Goal: Information Seeking & Learning: Learn about a topic

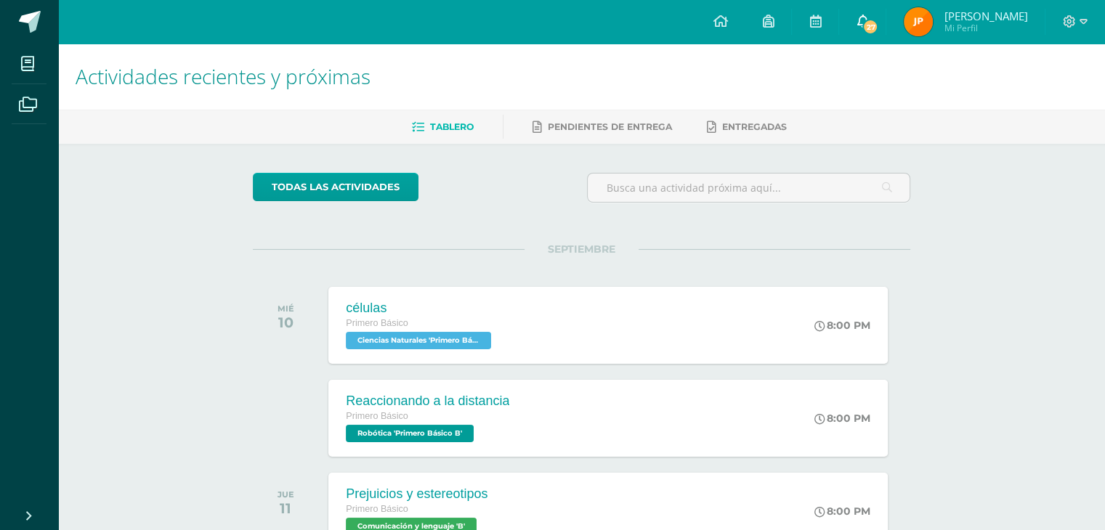
click at [877, 12] on link "27" at bounding box center [862, 22] width 46 height 44
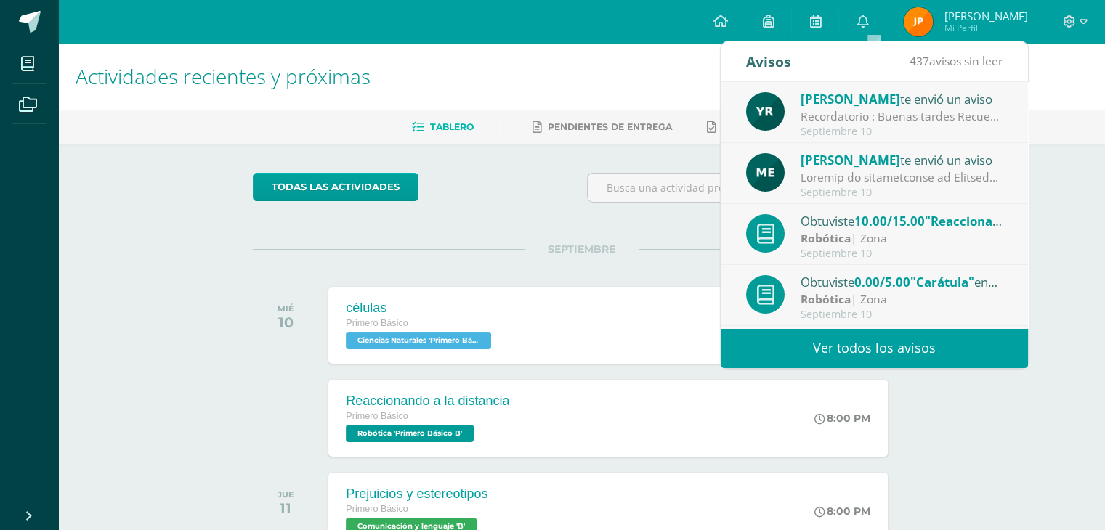
click at [895, 344] on link "Ver todos los avisos" at bounding box center [873, 348] width 307 height 40
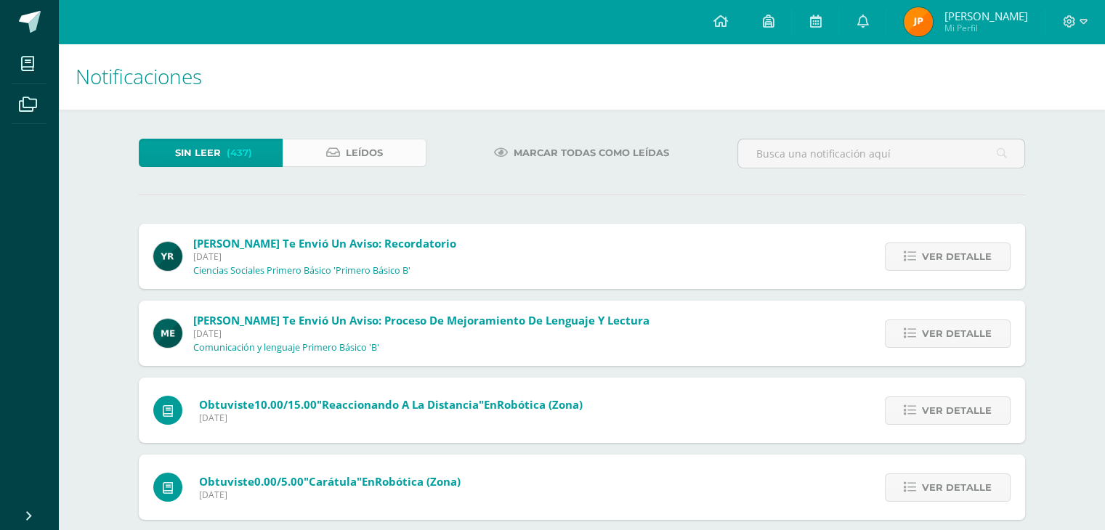
click at [357, 150] on span "Leídos" at bounding box center [364, 152] width 37 height 27
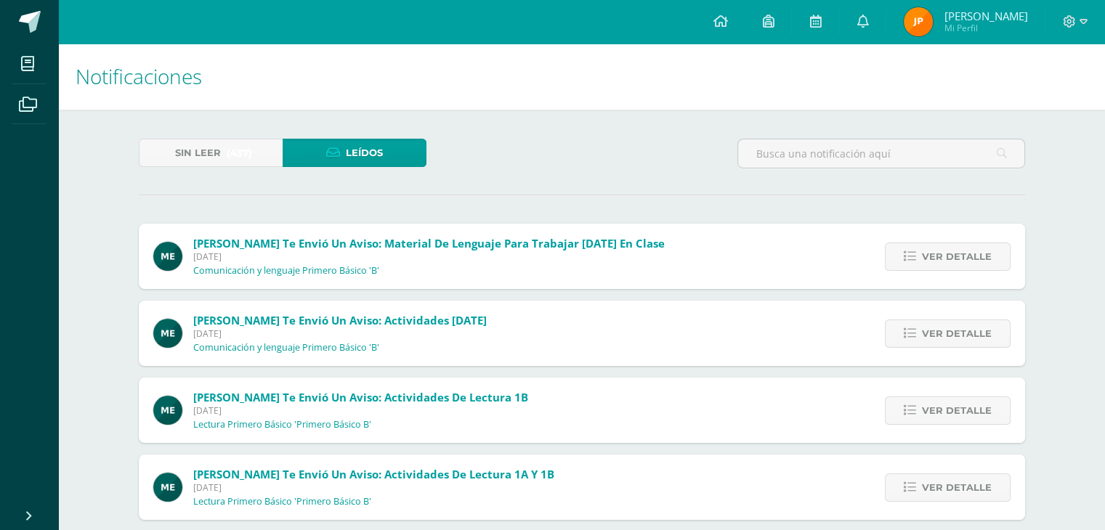
click at [296, 252] on span "Miércoles 03 de Septiembre de 2025" at bounding box center [428, 257] width 471 height 12
click at [931, 251] on span "Ver detalle" at bounding box center [957, 256] width 70 height 27
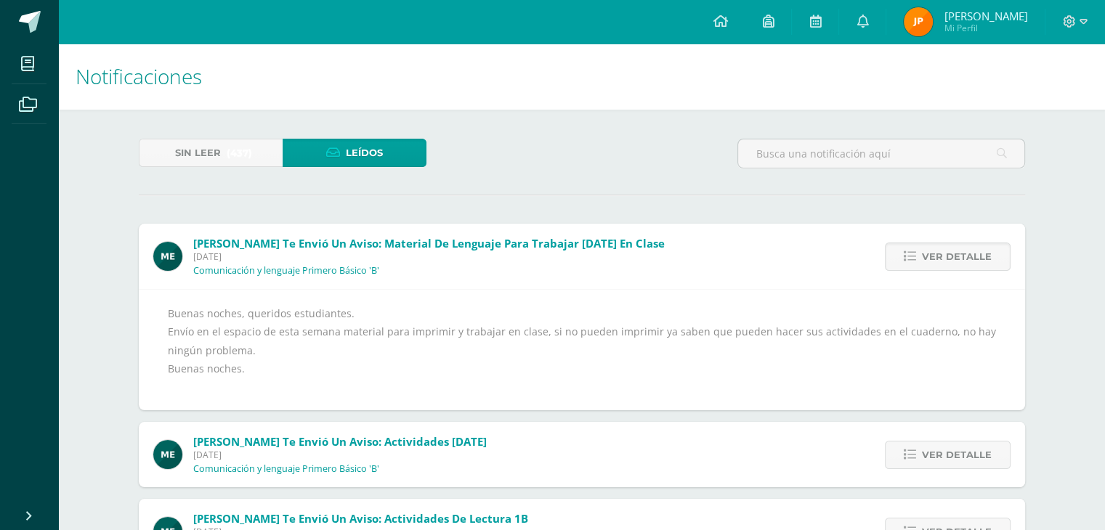
click at [158, 250] on img at bounding box center [167, 256] width 29 height 29
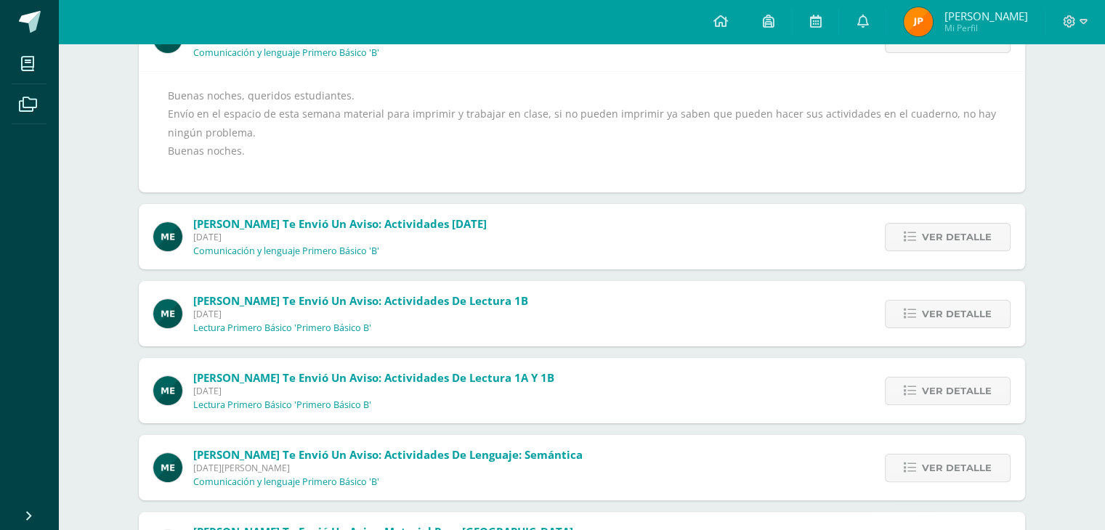
scroll to position [290, 0]
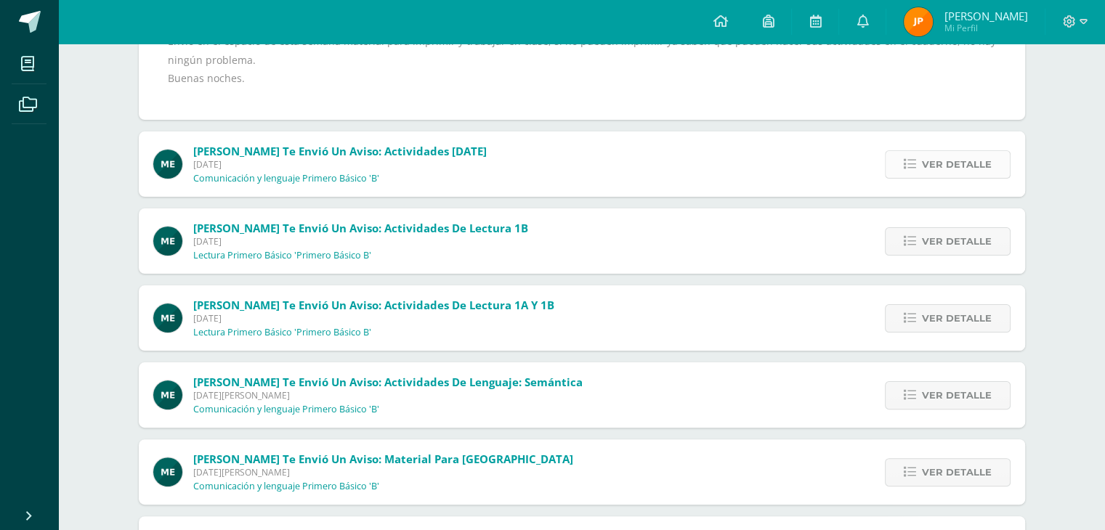
click at [972, 166] on span "Ver detalle" at bounding box center [957, 164] width 70 height 27
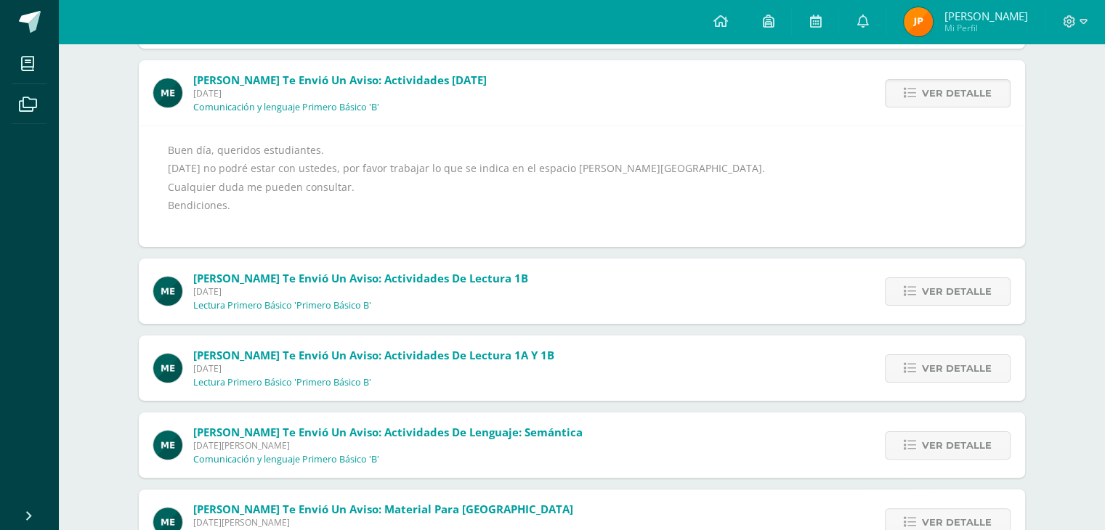
scroll to position [145, 0]
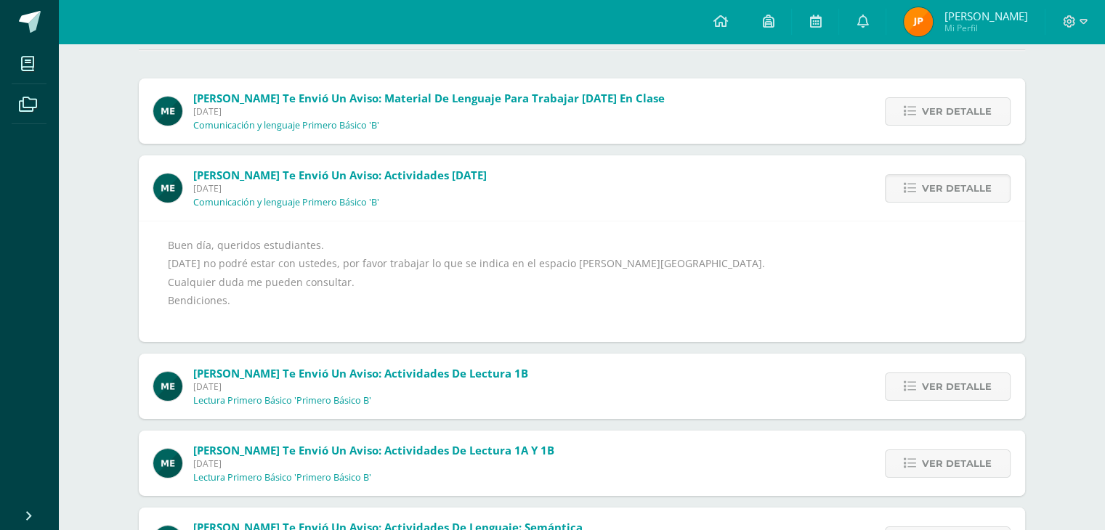
click at [176, 184] on img at bounding box center [167, 188] width 29 height 29
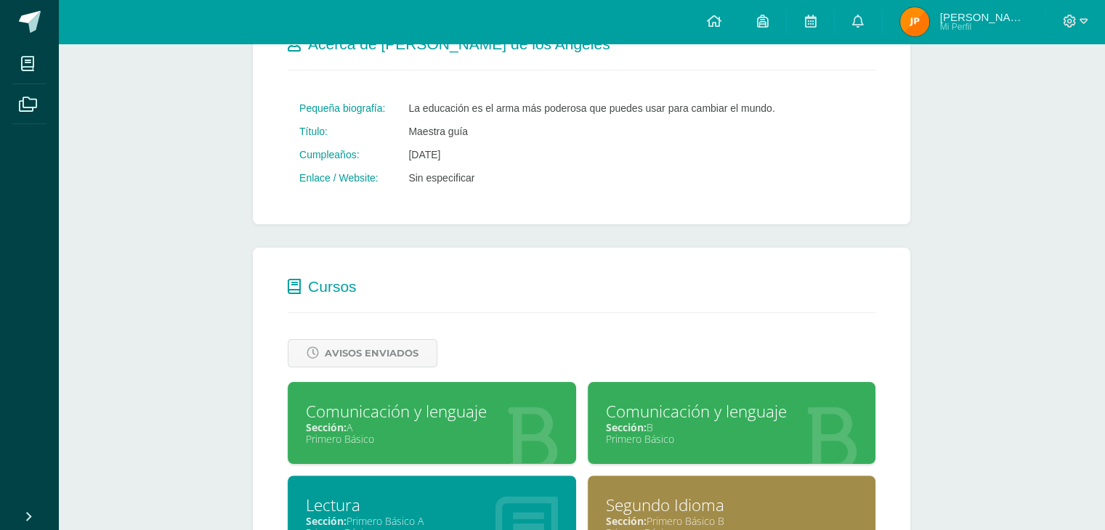
scroll to position [436, 0]
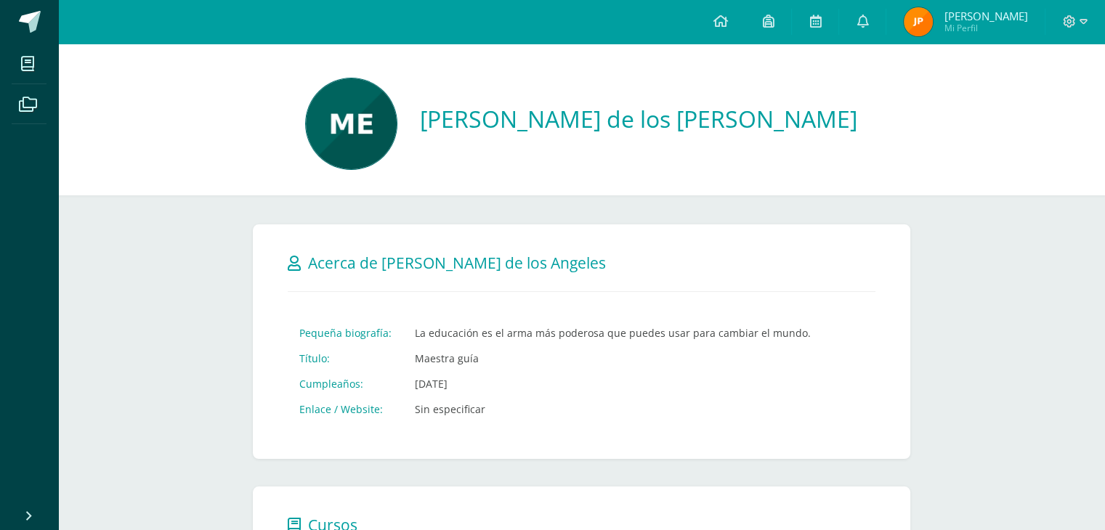
scroll to position [290, 0]
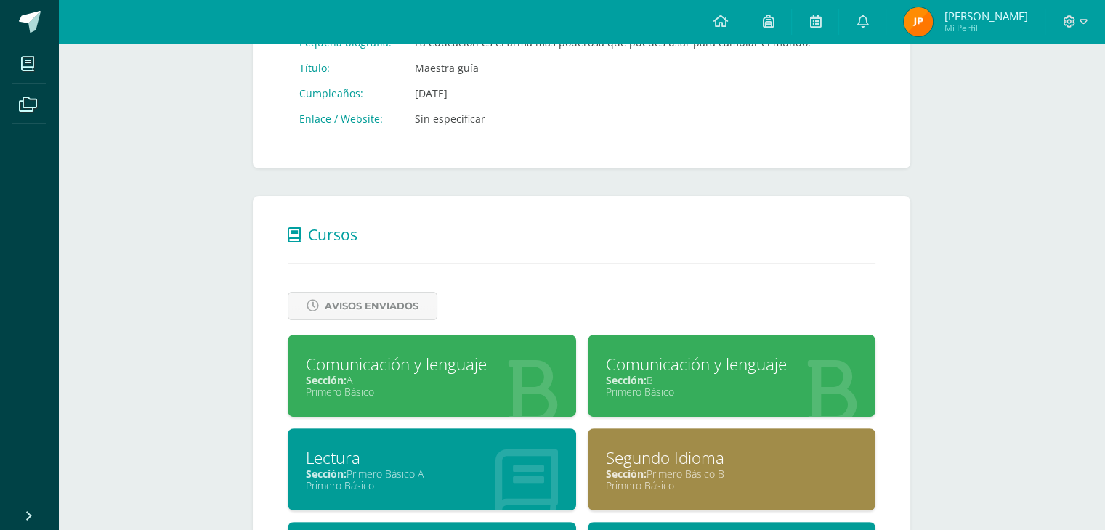
click at [712, 367] on div "Comunicación y lenguaje" at bounding box center [732, 364] width 252 height 23
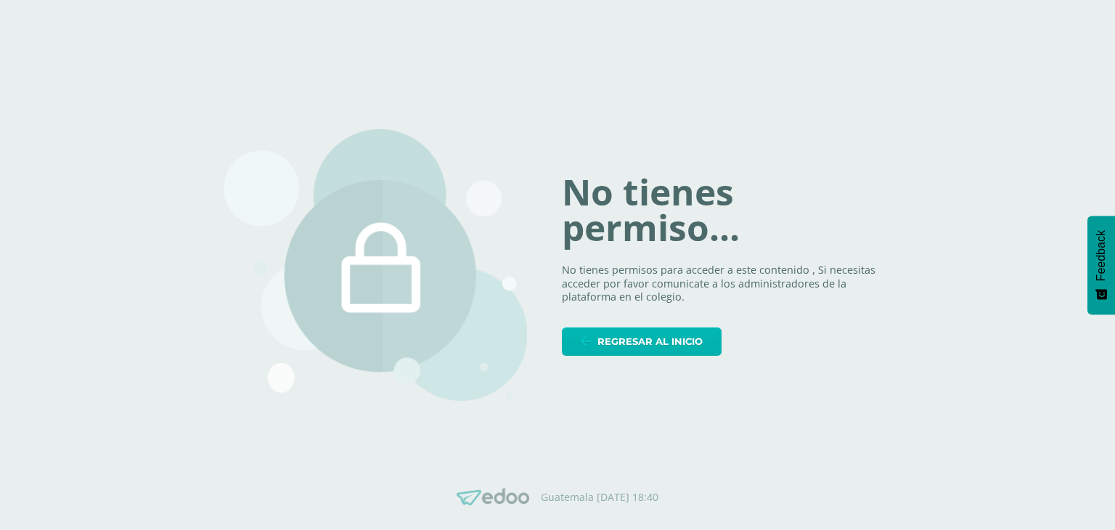
click at [615, 347] on span "Regresar al inicio" at bounding box center [650, 341] width 105 height 27
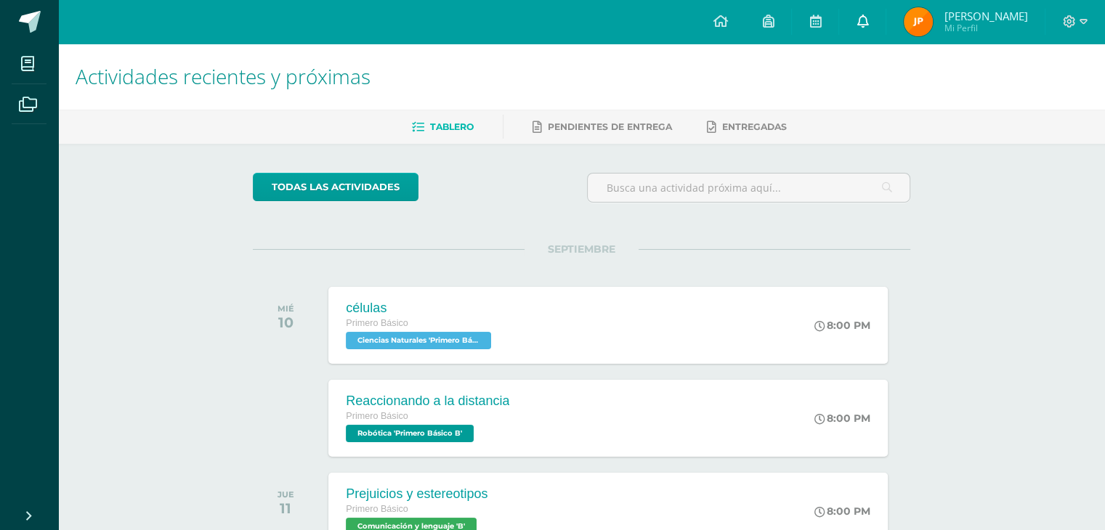
click at [868, 27] on icon at bounding box center [862, 21] width 12 height 13
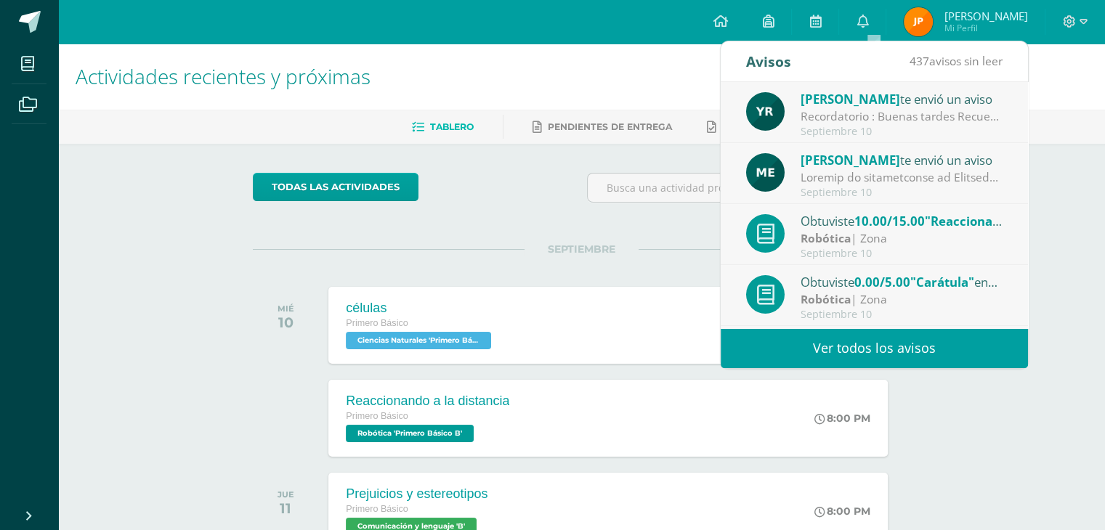
click at [952, 363] on link "Ver todos los avisos" at bounding box center [873, 348] width 307 height 40
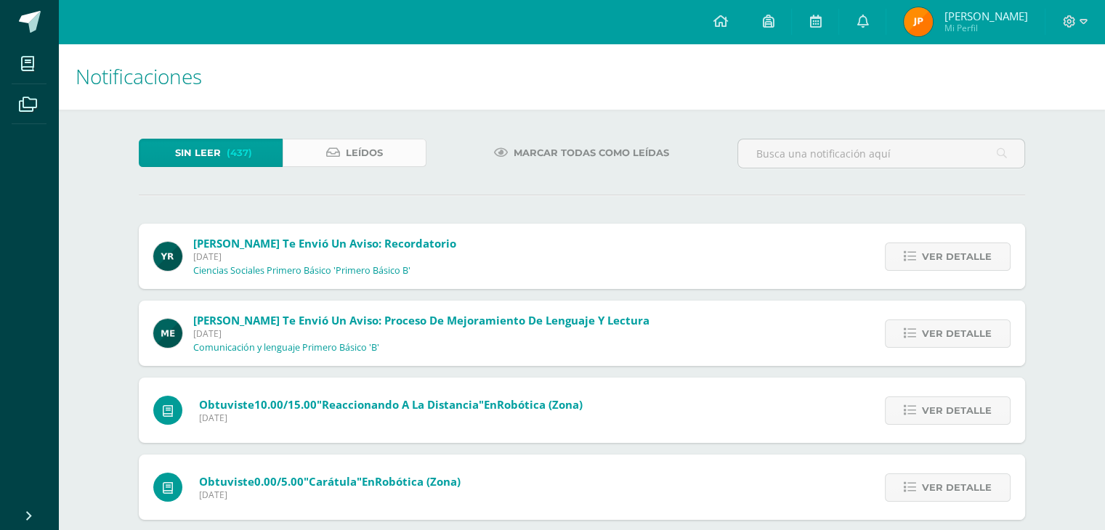
click at [302, 155] on link "Leídos" at bounding box center [354, 153] width 144 height 28
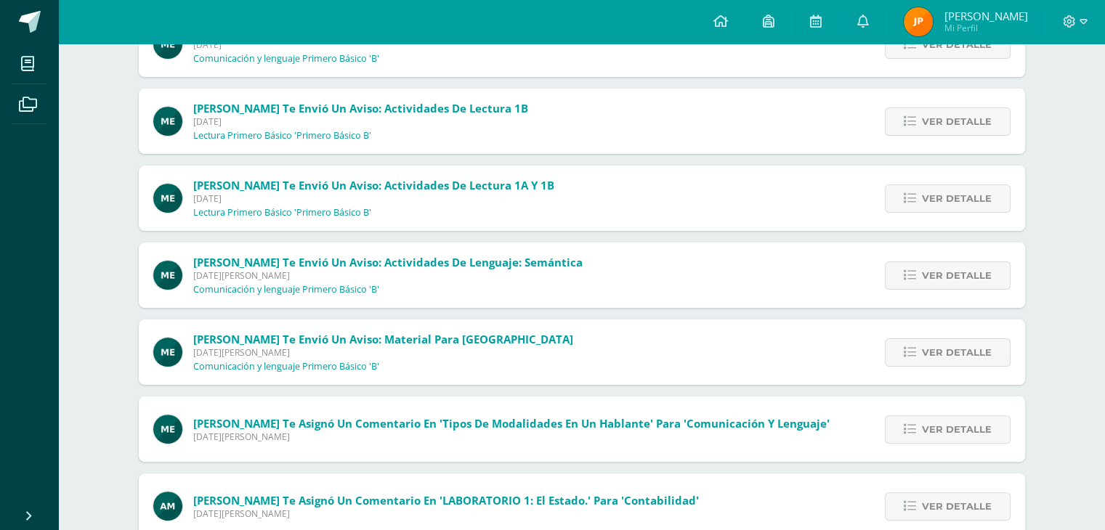
scroll to position [290, 0]
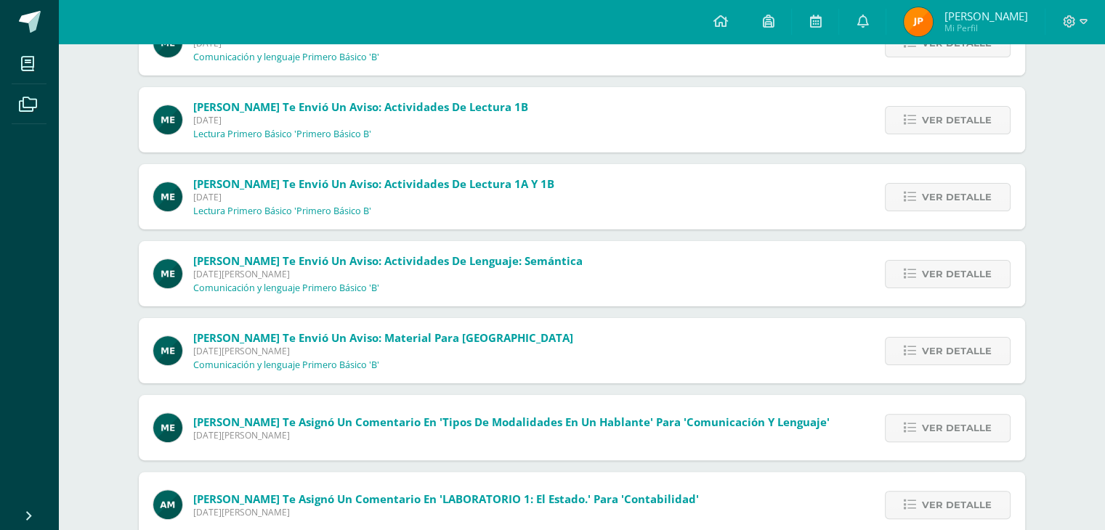
click at [306, 110] on span "María Escobar te envió un aviso: Actividades de Lectura 1B" at bounding box center [360, 106] width 335 height 15
click at [921, 120] on link "Ver detalle" at bounding box center [947, 120] width 126 height 28
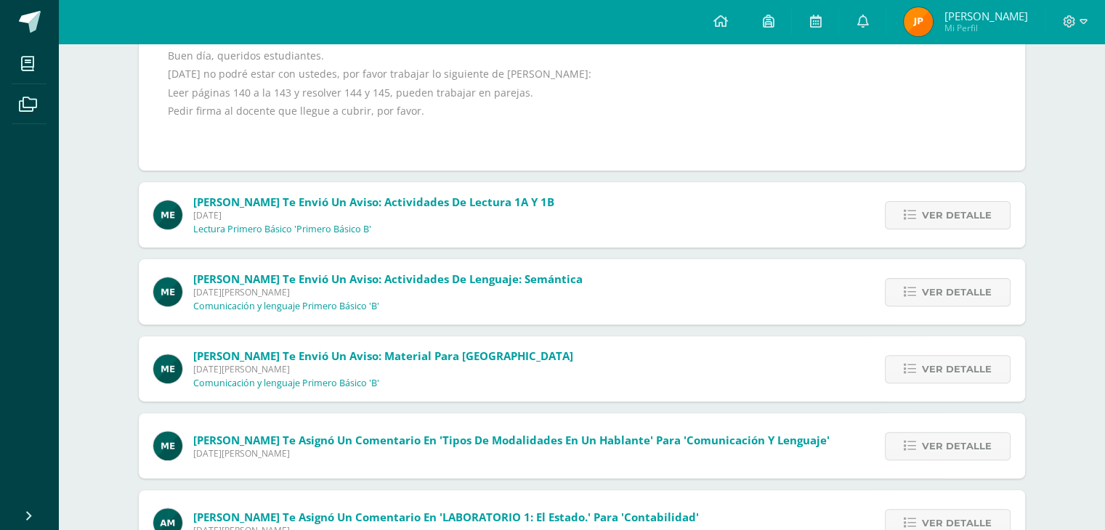
scroll to position [436, 0]
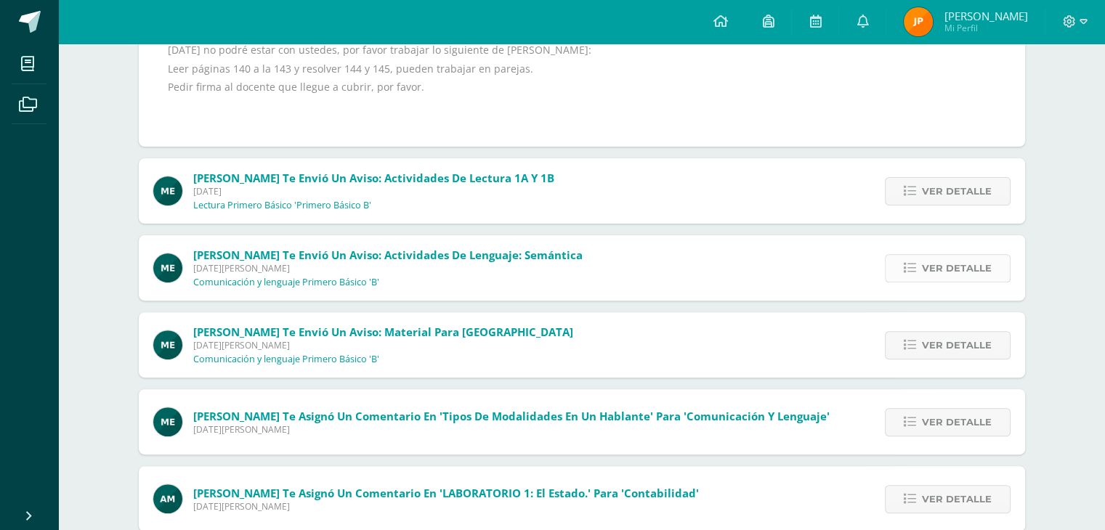
click at [919, 259] on link "Ver detalle" at bounding box center [947, 268] width 126 height 28
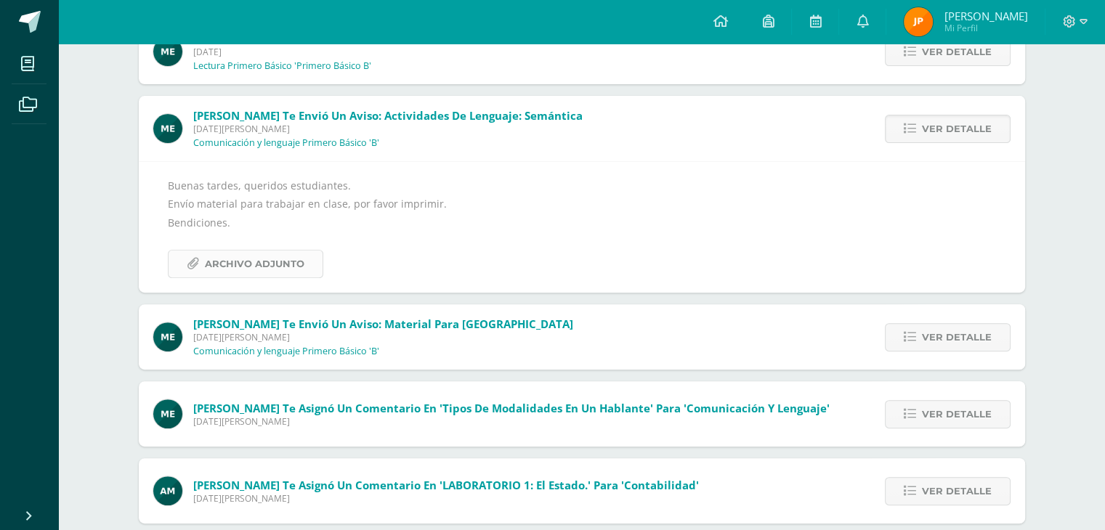
click at [267, 251] on span "Archivo Adjunto" at bounding box center [254, 264] width 99 height 27
click at [918, 345] on link "Ver detalle" at bounding box center [947, 337] width 126 height 28
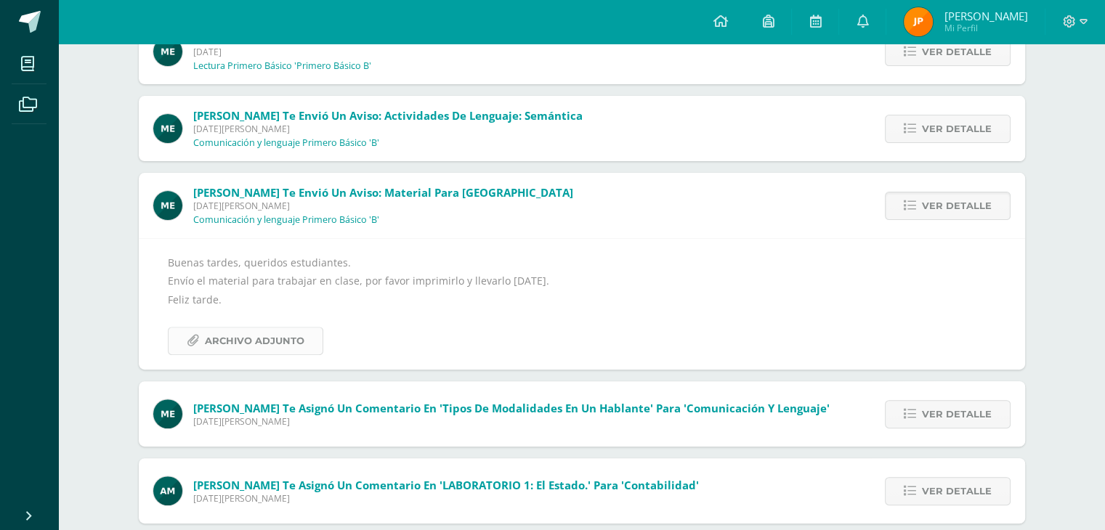
click at [247, 341] on span "Archivo Adjunto" at bounding box center [254, 341] width 99 height 27
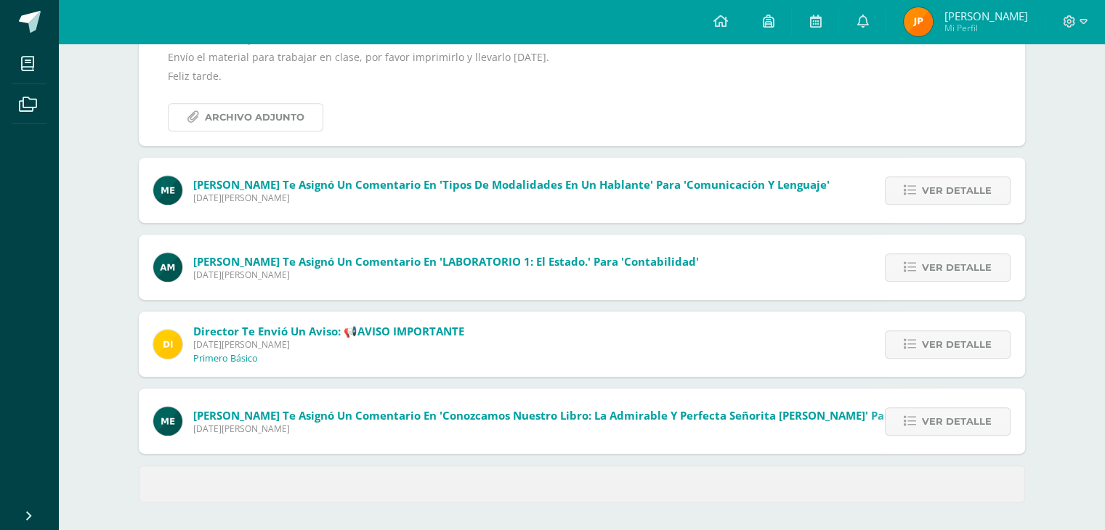
scroll to position [661, 0]
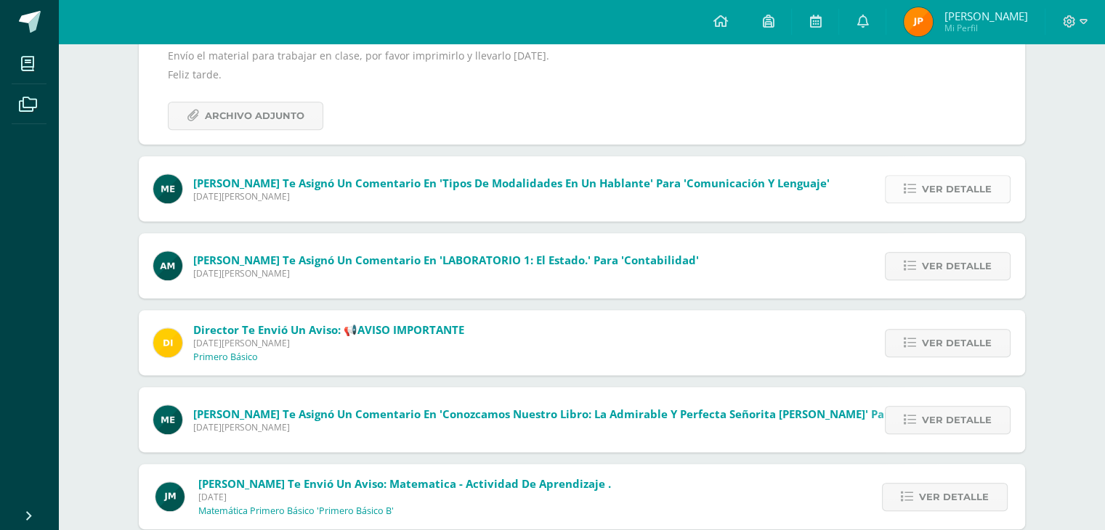
click at [944, 178] on span "Ver detalle" at bounding box center [957, 189] width 70 height 27
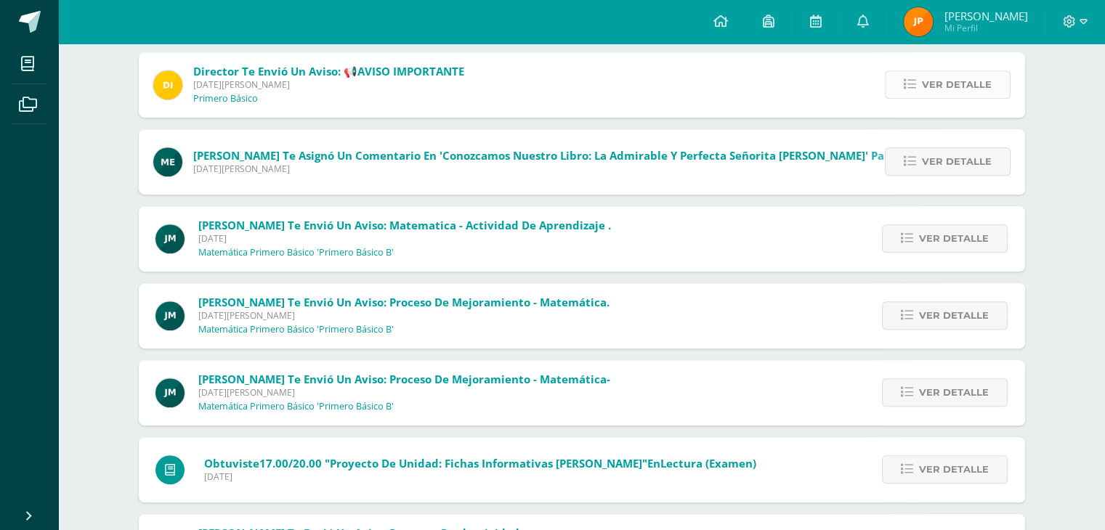
scroll to position [879, 0]
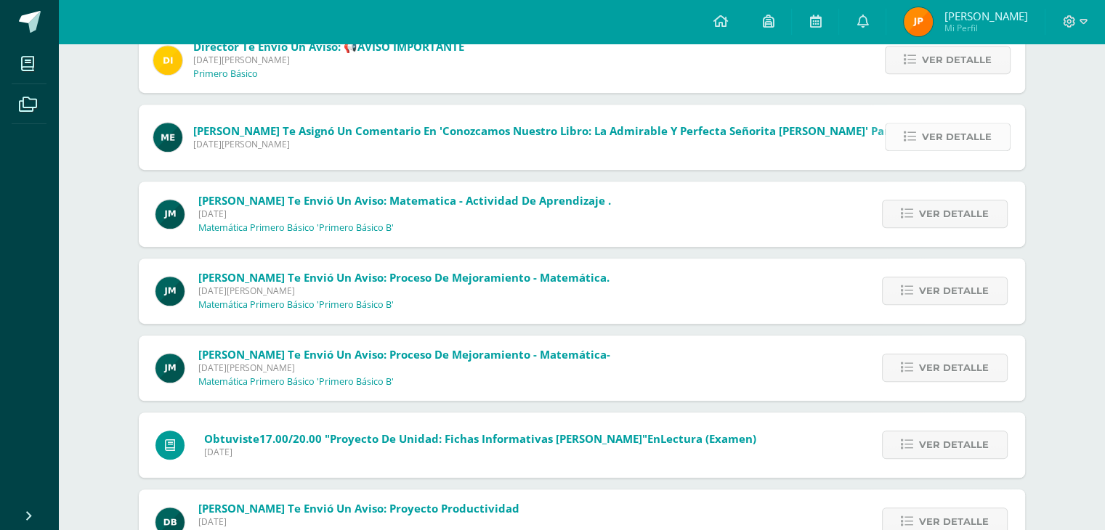
click at [931, 136] on span "Ver detalle" at bounding box center [957, 136] width 70 height 27
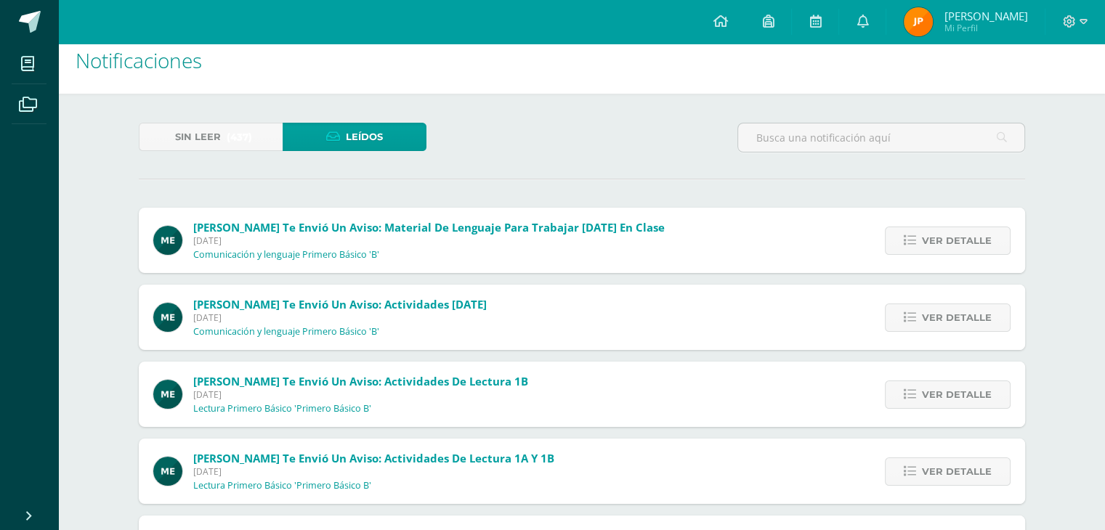
scroll to position [0, 0]
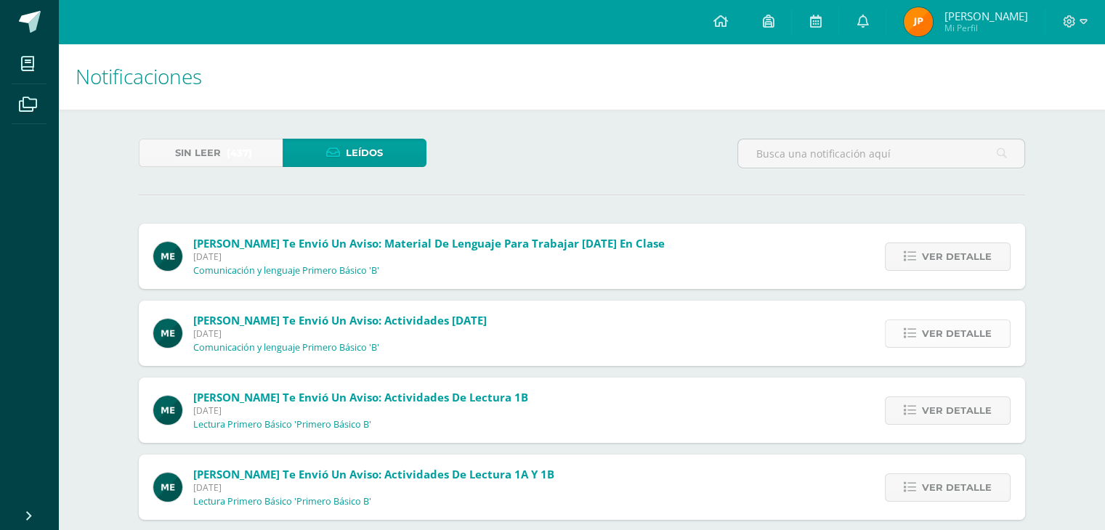
click at [958, 328] on span "Ver detalle" at bounding box center [957, 333] width 70 height 27
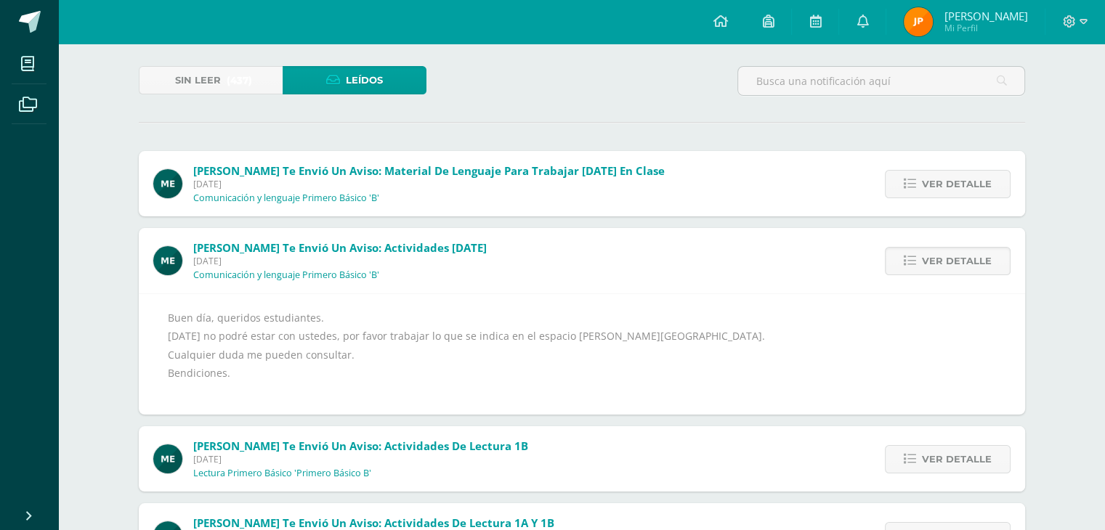
scroll to position [145, 0]
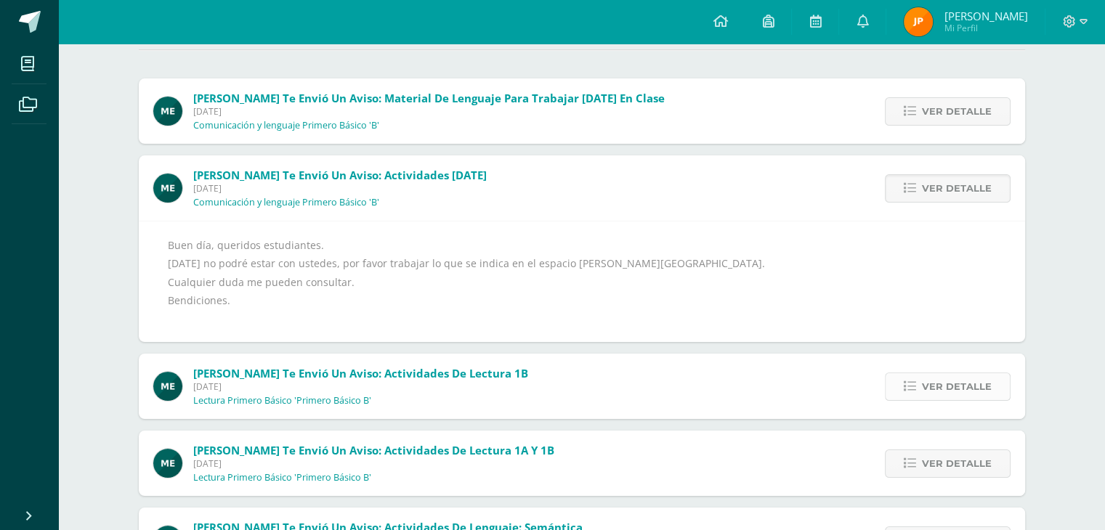
click at [952, 378] on span "Ver detalle" at bounding box center [957, 386] width 70 height 27
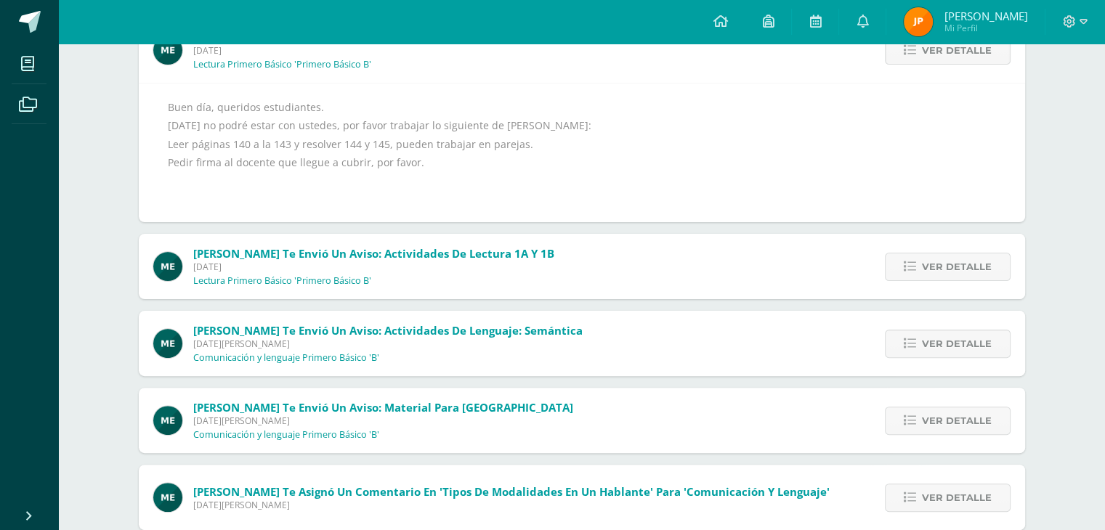
scroll to position [363, 0]
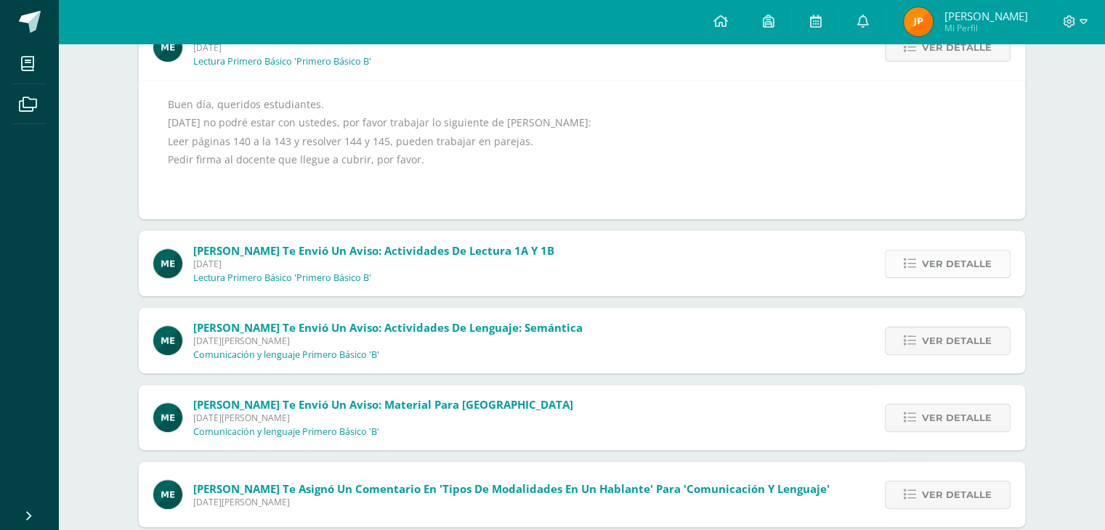
click at [943, 268] on span "Ver detalle" at bounding box center [957, 264] width 70 height 27
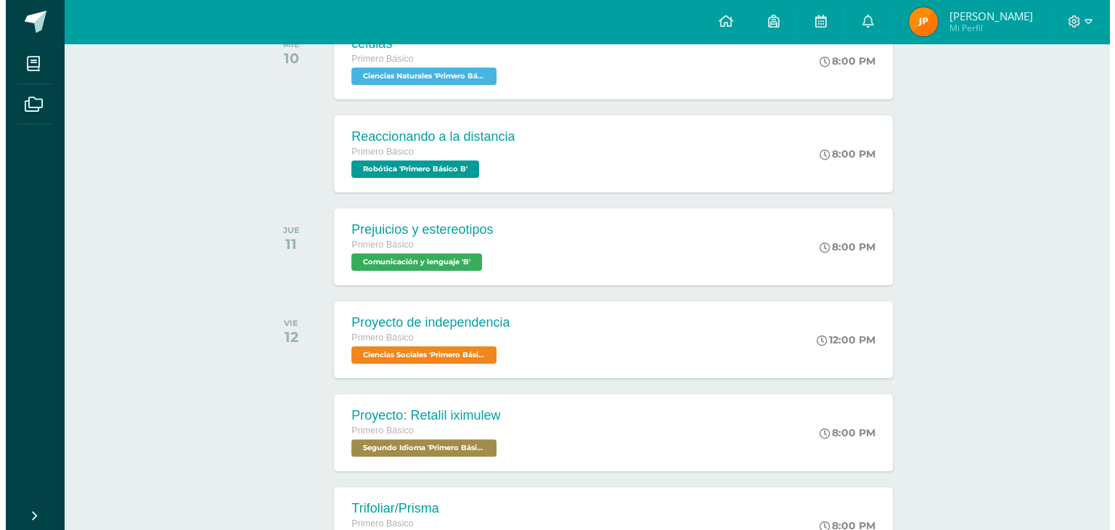
scroll to position [290, 0]
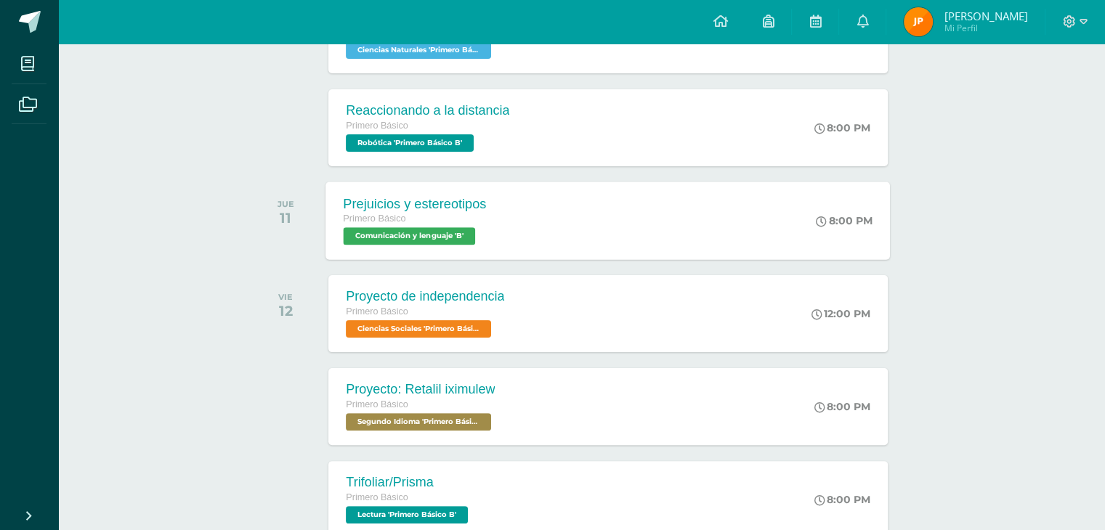
click at [440, 216] on div "Primero Básico" at bounding box center [414, 219] width 143 height 16
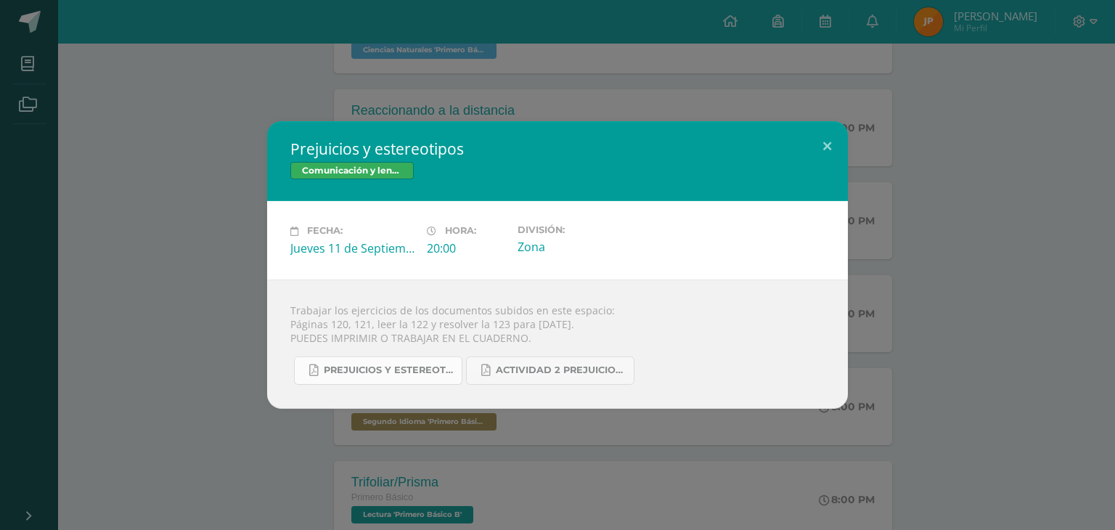
click at [418, 363] on link "Prejuicios y estereotipos 1ro. Bás..pdf" at bounding box center [378, 371] width 168 height 28
click at [554, 381] on link "Actividad 2 Prejuicios y estereotipos.pdf" at bounding box center [550, 371] width 168 height 28
